Goal: Understand process/instructions: Learn how to perform a task or action

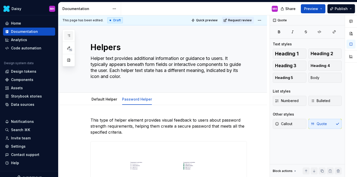
click at [67, 36] on icon "button" at bounding box center [69, 36] width 4 height 4
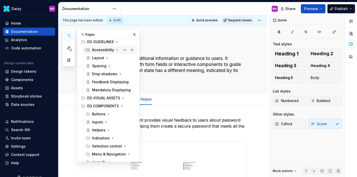
scroll to position [42, 0]
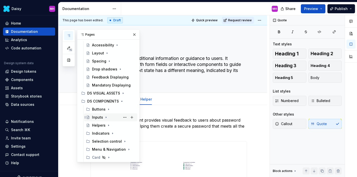
click at [99, 116] on div "Inputs" at bounding box center [97, 117] width 11 height 5
type textarea "*"
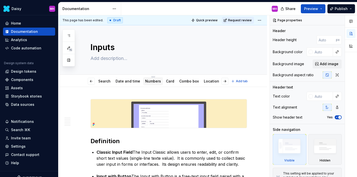
scroll to position [0, 66]
drag, startPoint x: 203, startPoint y: 82, endPoint x: 131, endPoint y: 83, distance: 72.2
click at [164, 82] on link "Card" at bounding box center [168, 81] width 8 height 4
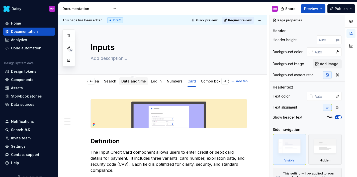
scroll to position [0, 66]
click at [222, 80] on link "Pickers" at bounding box center [228, 81] width 13 height 4
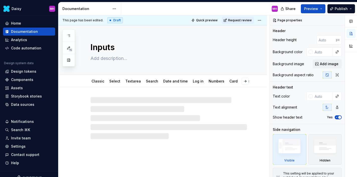
type textarea "*"
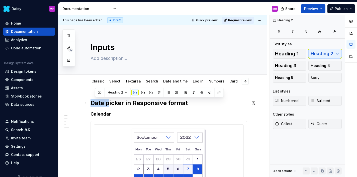
drag, startPoint x: 108, startPoint y: 104, endPoint x: 92, endPoint y: 103, distance: 16.3
click at [92, 103] on h2 "Date picker in Responsive format" at bounding box center [169, 103] width 156 height 8
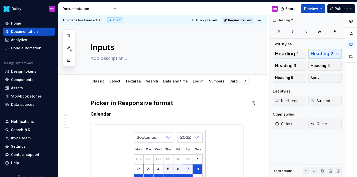
click at [108, 104] on h2 "Picker in Responsive format" at bounding box center [169, 103] width 156 height 8
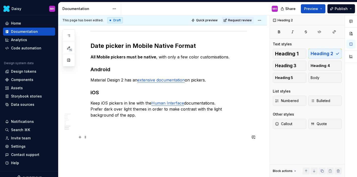
scroll to position [2571, 0]
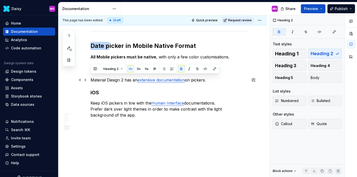
drag, startPoint x: 108, startPoint y: 80, endPoint x: 90, endPoint y: 79, distance: 17.6
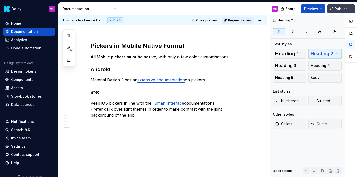
click at [341, 8] on span "Publish" at bounding box center [341, 8] width 13 height 5
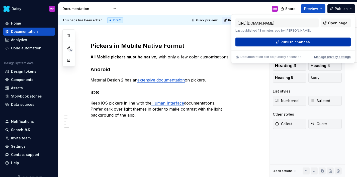
click at [269, 44] on button "Publish changes" at bounding box center [292, 42] width 115 height 9
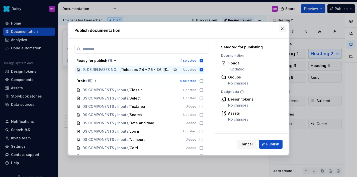
click at [284, 28] on button "button" at bounding box center [282, 28] width 7 height 7
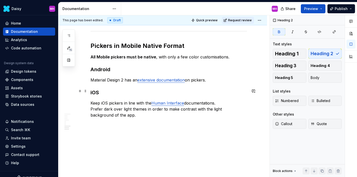
click at [107, 59] on strong "All Mobile pickers must be native" at bounding box center [124, 56] width 66 height 5
click at [235, 22] on span "Request review" at bounding box center [240, 20] width 24 height 4
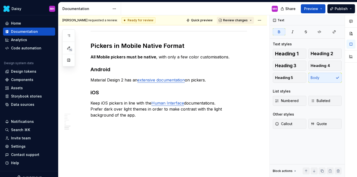
click at [235, 22] on span "Review changes" at bounding box center [235, 20] width 25 height 4
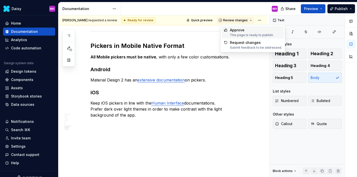
click at [233, 31] on div "Approve" at bounding box center [252, 30] width 44 height 5
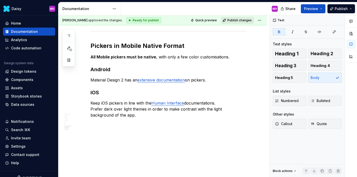
click at [240, 20] on span "Publish changes" at bounding box center [239, 20] width 24 height 4
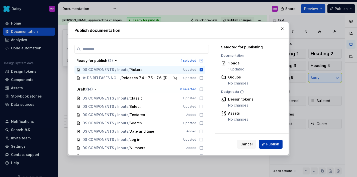
click at [272, 143] on span "Publish" at bounding box center [272, 144] width 13 height 5
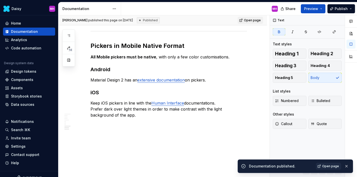
type textarea "*"
